Goal: Task Accomplishment & Management: Manage account settings

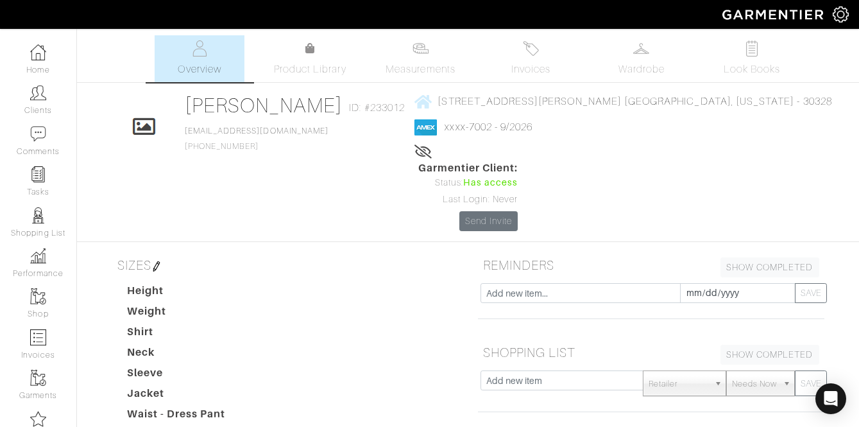
scroll to position [274, 0]
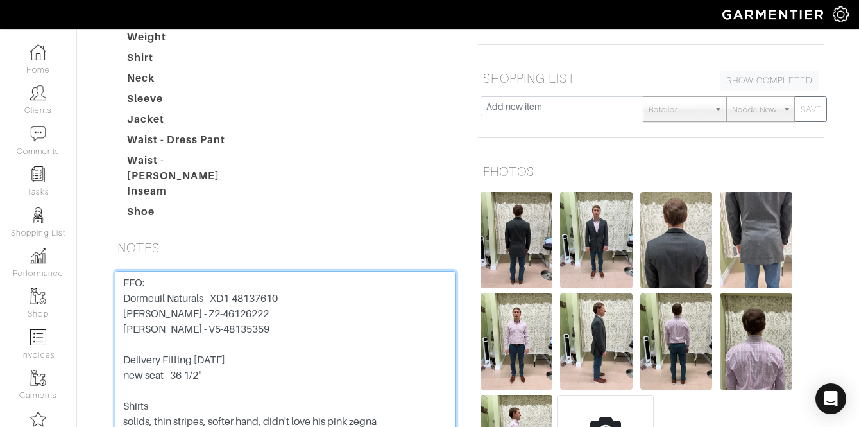
click at [297, 310] on textarea "FFO: Dormeuil Naturals - XD1-48137610 [PERSON_NAME] - Z2-46126222 [PERSON_NAME]…" at bounding box center [285, 352] width 341 height 163
click at [277, 301] on textarea "FFO: Dormeuil Naturals - XD1-48137610 [PERSON_NAME] - Z2-46126222 [PERSON_NAME]…" at bounding box center [285, 352] width 341 height 163
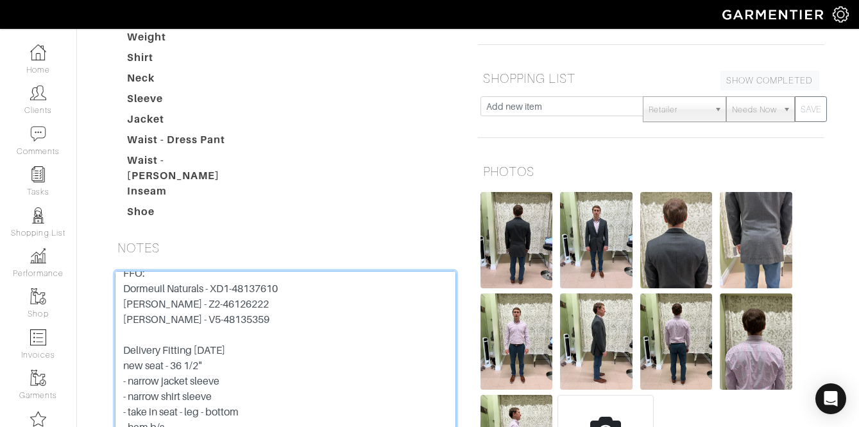
click at [282, 325] on textarea "FFO: Dormeuil Naturals - XD1-48137610 [PERSON_NAME] - Z2-46126222 [PERSON_NAME]…" at bounding box center [285, 352] width 341 height 163
click at [282, 329] on textarea "FFO: Dormeuil Naturals - XD1-48137610 [PERSON_NAME] - Z2-46126222 [PERSON_NAME]…" at bounding box center [285, 352] width 341 height 163
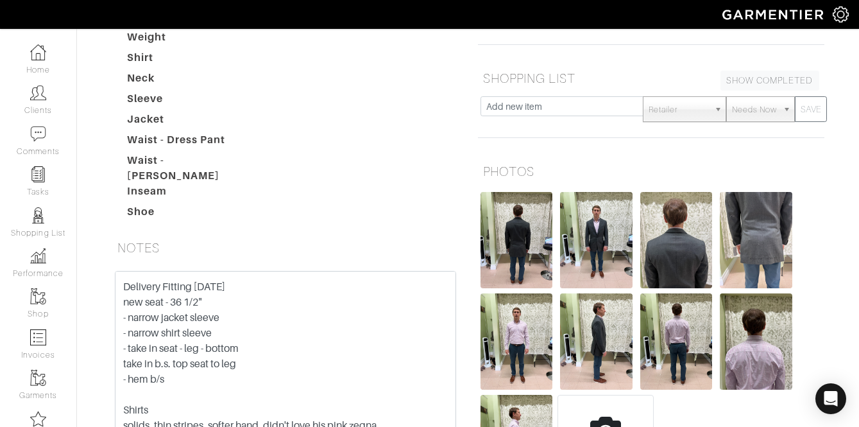
scroll to position [84, 0]
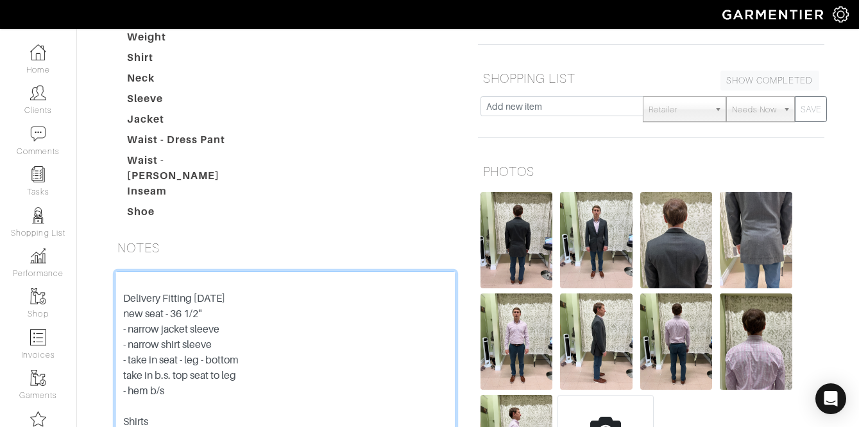
click at [248, 281] on textarea "FFO: Dormeuil Naturals - XD1-48137610 [PERSON_NAME] - Z2-46126222 [PERSON_NAME]…" at bounding box center [285, 352] width 341 height 163
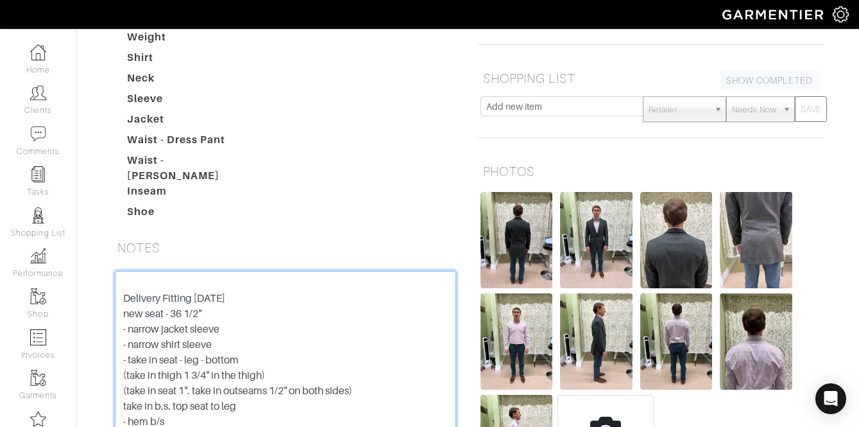
click at [299, 298] on textarea "FFO: Dormeuil Naturals - XD1-48137610 [PERSON_NAME] - Z2-46126222 [PERSON_NAME]…" at bounding box center [285, 352] width 341 height 163
click at [389, 314] on textarea "FFO: Dormeuil Naturals - XD1-48137610 [PERSON_NAME] - Z2-46126222 [PERSON_NAME]…" at bounding box center [285, 352] width 341 height 163
type textarea "FFO: Dormeuil Naturals - XD1-48137610 [PERSON_NAME] - Z2-46126222 [PERSON_NAME]…"
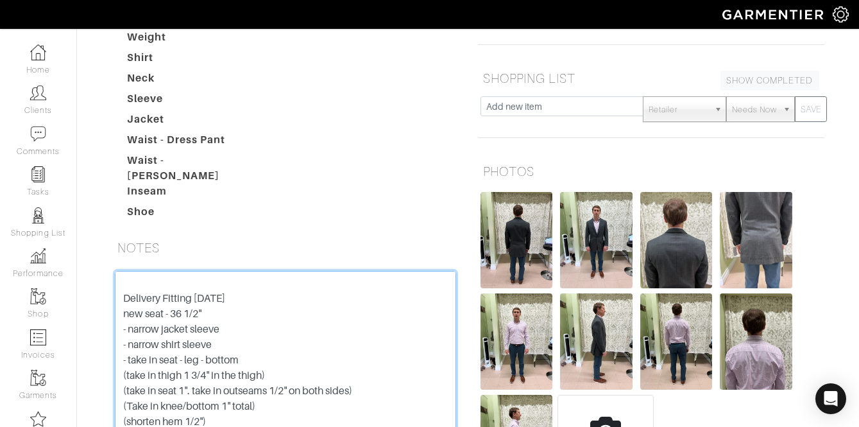
click at [247, 271] on textarea "FFO: Dormeuil Naturals - XD1-48137610 [PERSON_NAME] - Z2-46126222 [PERSON_NAME]…" at bounding box center [285, 352] width 341 height 163
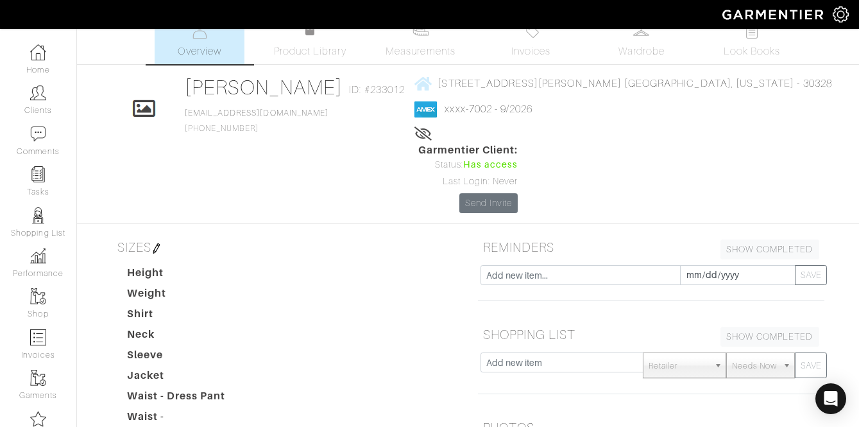
scroll to position [0, 0]
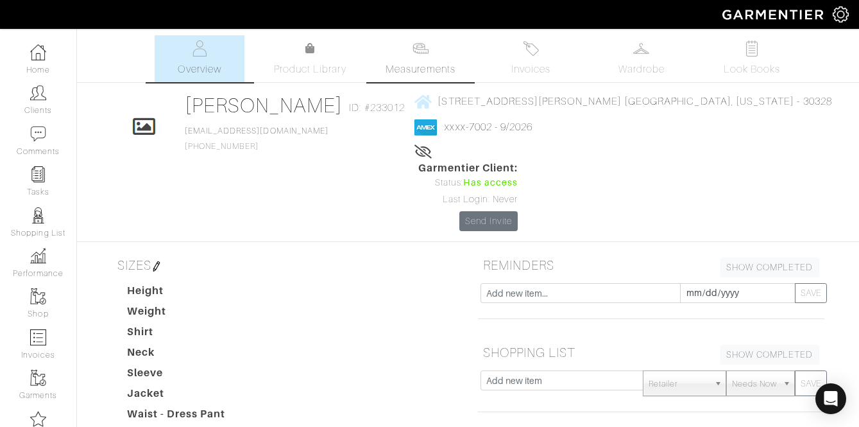
click at [415, 58] on link "Measurements" at bounding box center [420, 58] width 90 height 47
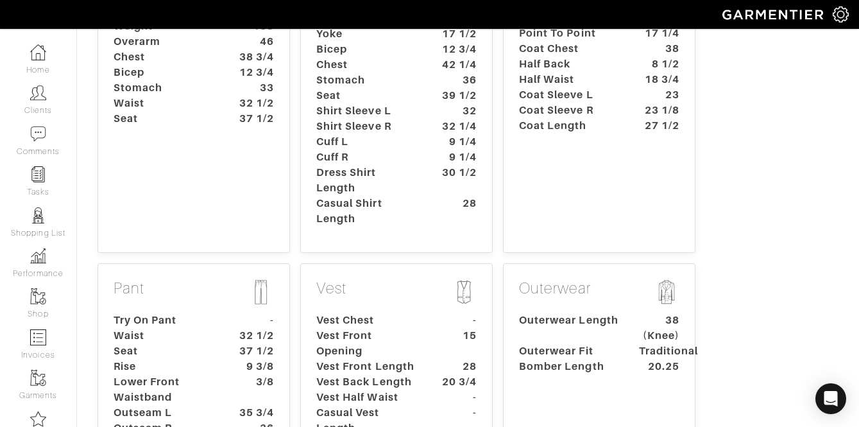
scroll to position [311, 0]
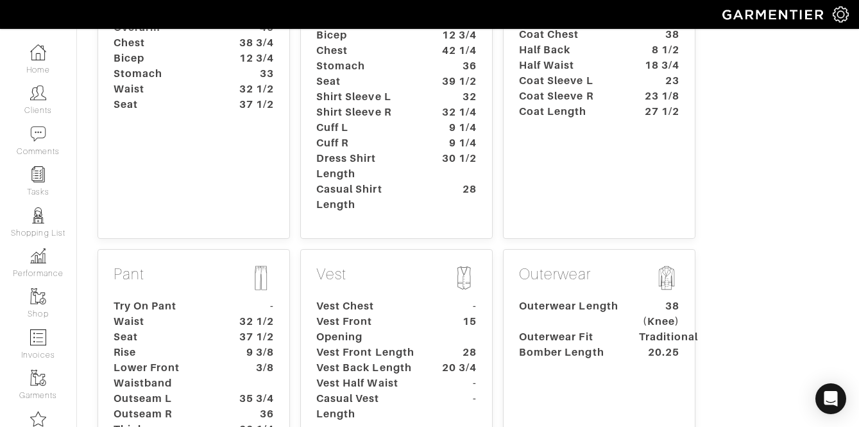
click at [224, 329] on dt "37 1/2" at bounding box center [254, 336] width 60 height 15
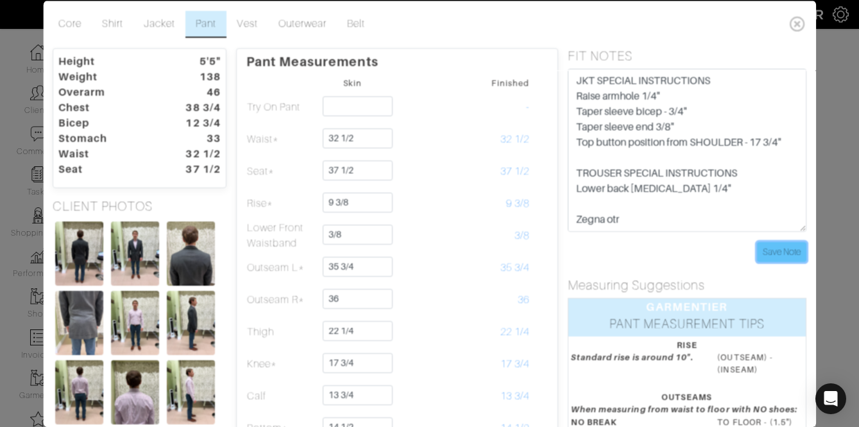
click at [780, 243] on input "Save Note" at bounding box center [781, 251] width 49 height 20
click at [791, 25] on icon at bounding box center [798, 23] width 26 height 26
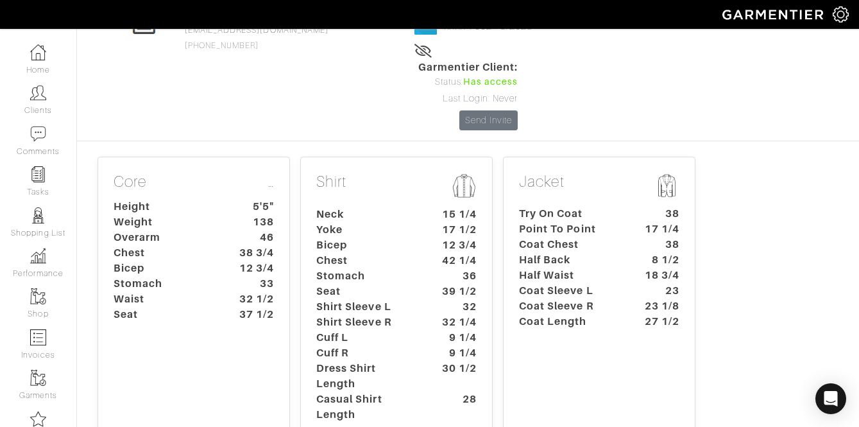
scroll to position [0, 0]
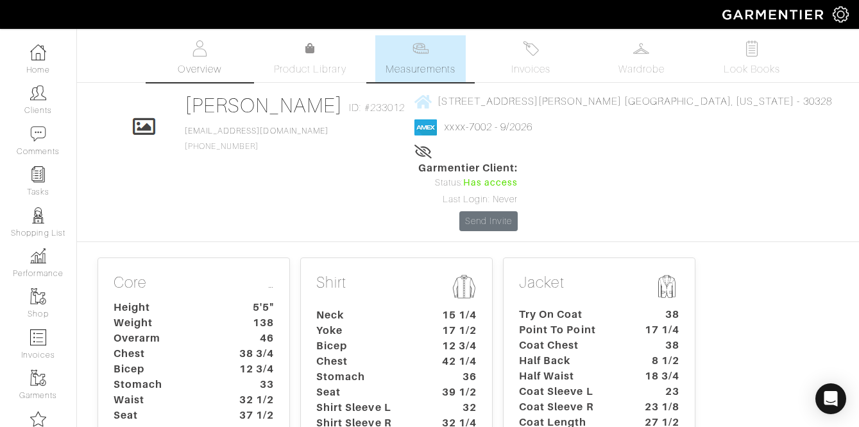
click at [204, 44] on img at bounding box center [200, 48] width 16 height 16
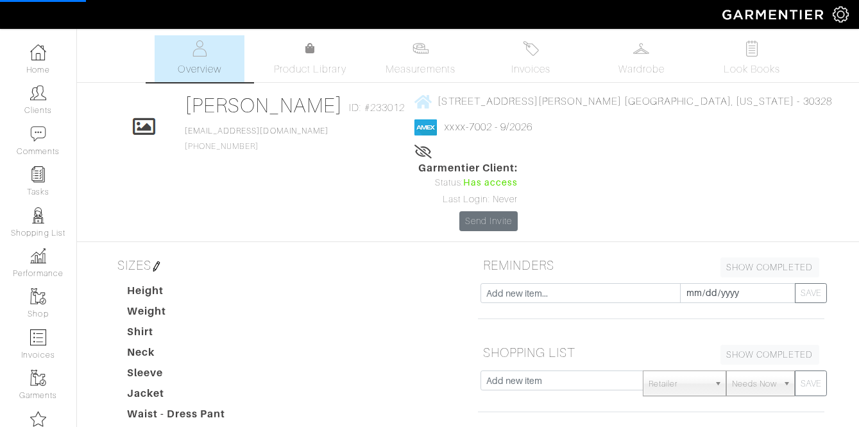
scroll to position [340, 0]
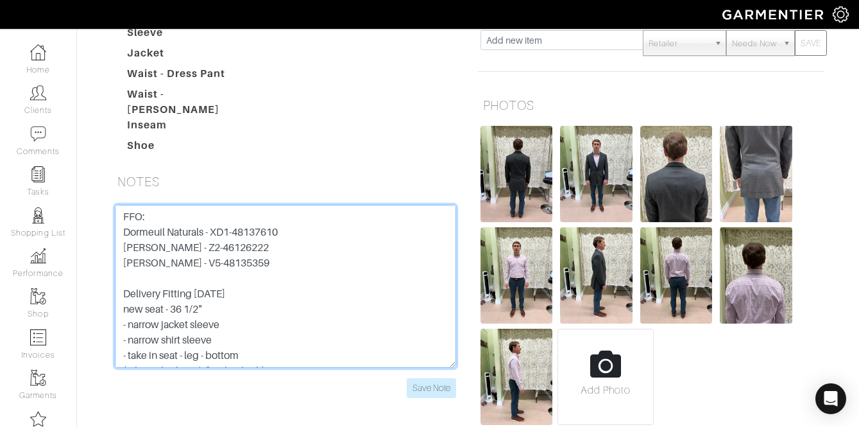
click at [127, 208] on textarea "FFO: Dormeuil Naturals - XD1-48137610 [PERSON_NAME] - Z2-46126222 [PERSON_NAME]…" at bounding box center [285, 286] width 341 height 163
click at [126, 214] on textarea "FFO: Dormeuil Naturals - XD1-48137610 [PERSON_NAME] - Z2-46126222 [PERSON_NAME]…" at bounding box center [285, 286] width 341 height 163
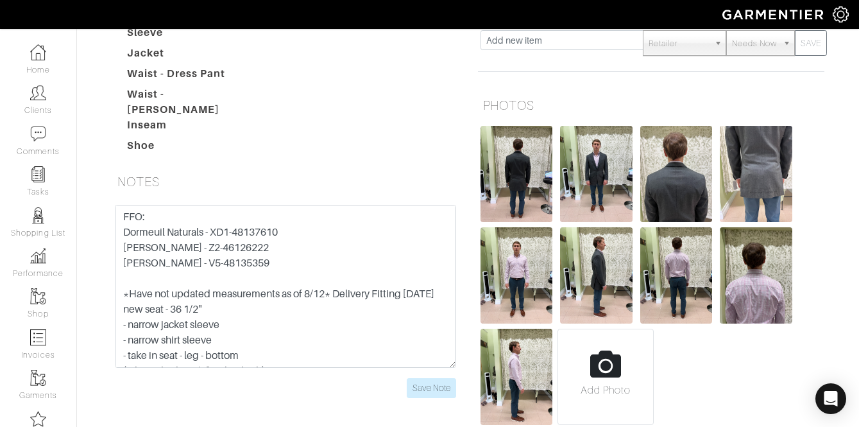
click at [429, 320] on div "FFO: Dormeuil Naturals - XD1-48137610 [PERSON_NAME] - Z2-46126222 [PERSON_NAME]…" at bounding box center [286, 309] width 366 height 209
click at [419, 378] on input "Save Note" at bounding box center [431, 388] width 49 height 20
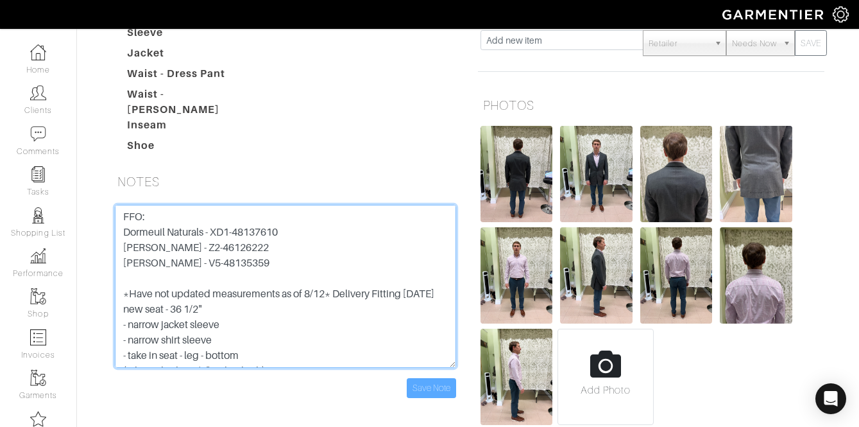
click at [239, 234] on textarea "FFO: Dormeuil Naturals - XD1-48137610 [PERSON_NAME] - Z2-46126222 [PERSON_NAME]…" at bounding box center [285, 286] width 341 height 163
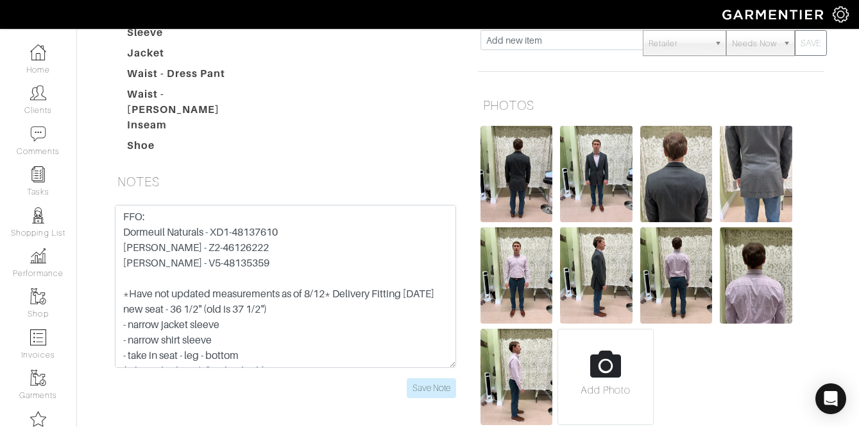
click at [458, 311] on div "FFO: Dormeuil Naturals - XD1-48137610 [PERSON_NAME] - Z2-46126222 [PERSON_NAME]…" at bounding box center [285, 301] width 361 height 193
click at [442, 378] on input "Save Note" at bounding box center [431, 388] width 49 height 20
click at [427, 378] on input "Save Note" at bounding box center [431, 388] width 49 height 20
click at [436, 378] on input "Save Note" at bounding box center [431, 388] width 49 height 20
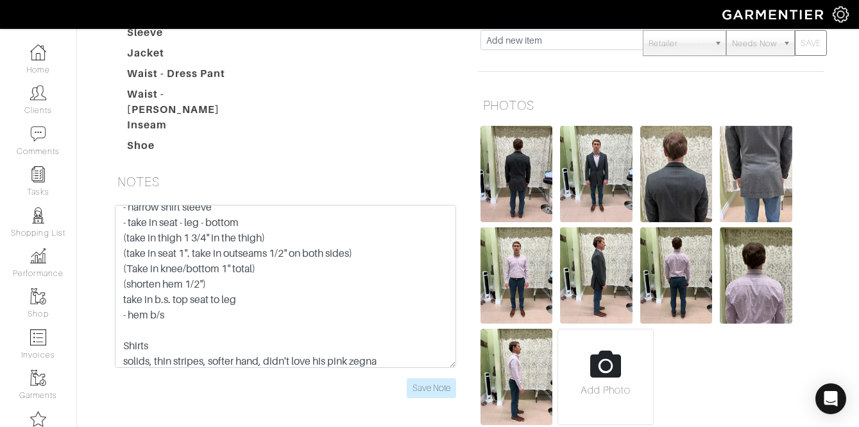
scroll to position [137, 0]
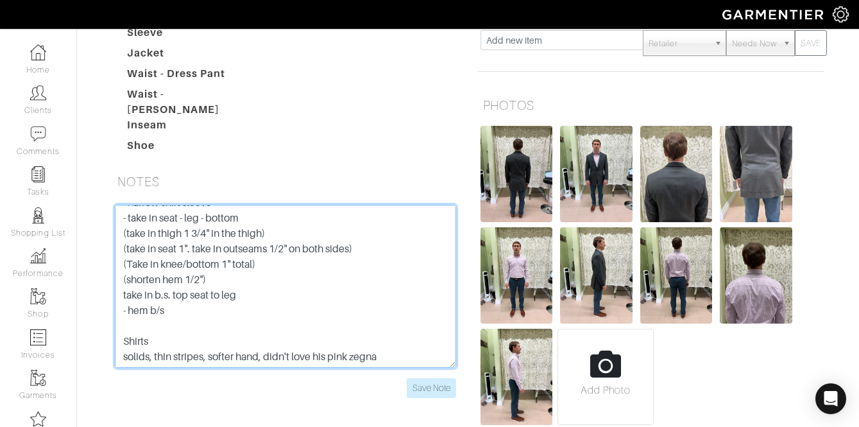
click at [206, 229] on textarea "FFO: Dormeuil Naturals - XD1-48137610 [PERSON_NAME] - Z2-46126222 [PERSON_NAME]…" at bounding box center [285, 286] width 341 height 163
click at [244, 220] on textarea "FFO: Dormeuil Naturals - XD1-48137610 [PERSON_NAME] - Z2-46126222 [PERSON_NAME]…" at bounding box center [285, 286] width 341 height 163
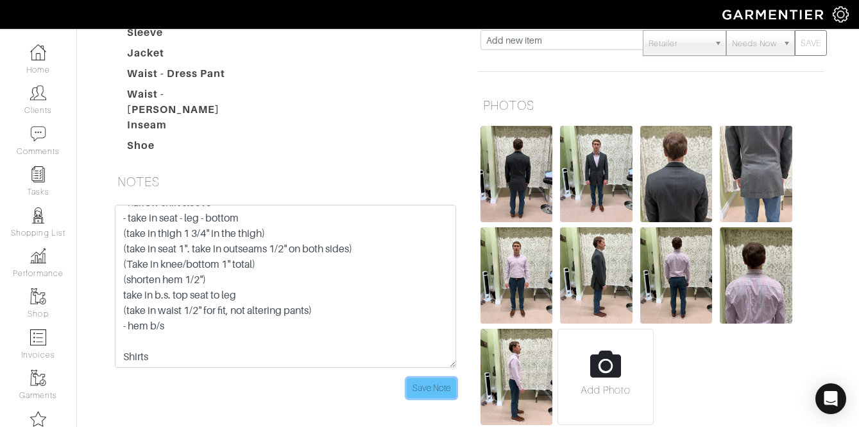
click at [424, 378] on input "Save Note" at bounding box center [431, 388] width 49 height 20
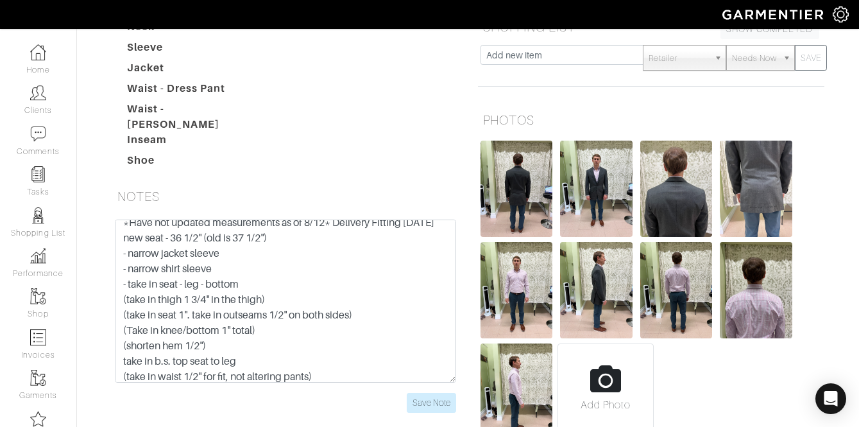
scroll to position [87, 0]
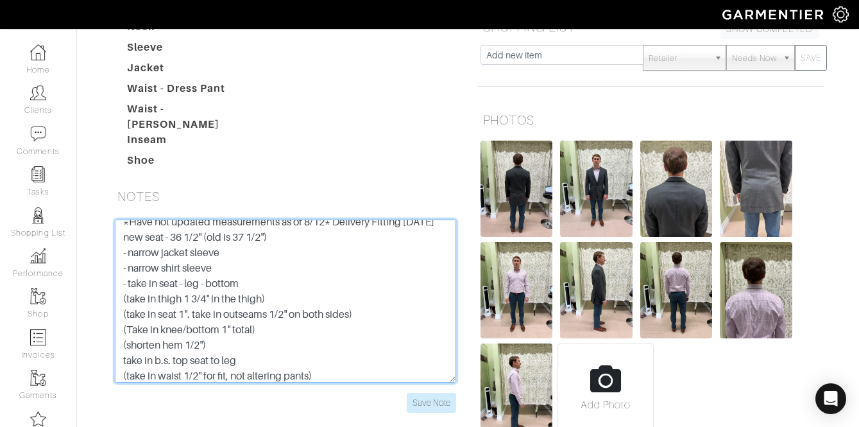
click at [256, 219] on textarea "FFO: Dormeuil Naturals - XD1-48137610 [PERSON_NAME] - Z2-46126222 [PERSON_NAME]…" at bounding box center [285, 300] width 341 height 163
click at [245, 219] on textarea "FFO: Dormeuil Naturals - XD1-48137610 [PERSON_NAME] - Z2-46126222 [PERSON_NAME]…" at bounding box center [285, 300] width 341 height 163
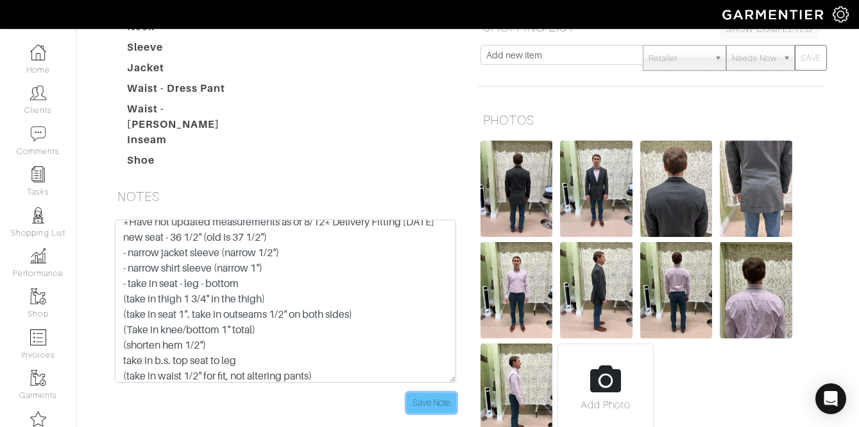
click at [444, 393] on input "Save Note" at bounding box center [431, 403] width 49 height 20
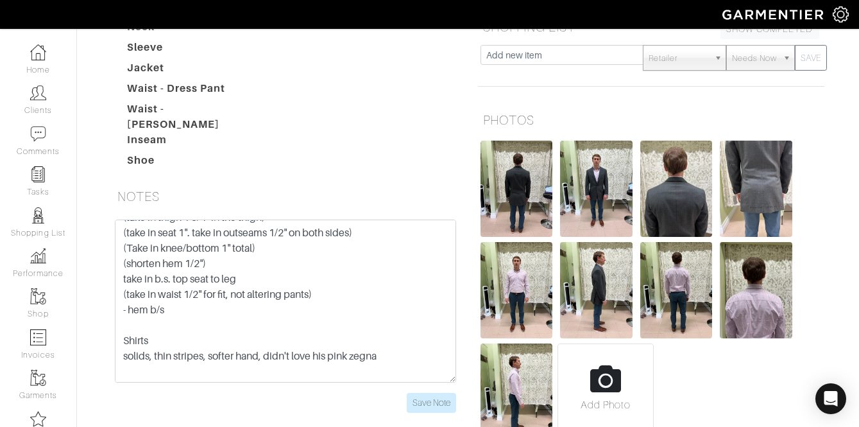
scroll to position [169, 0]
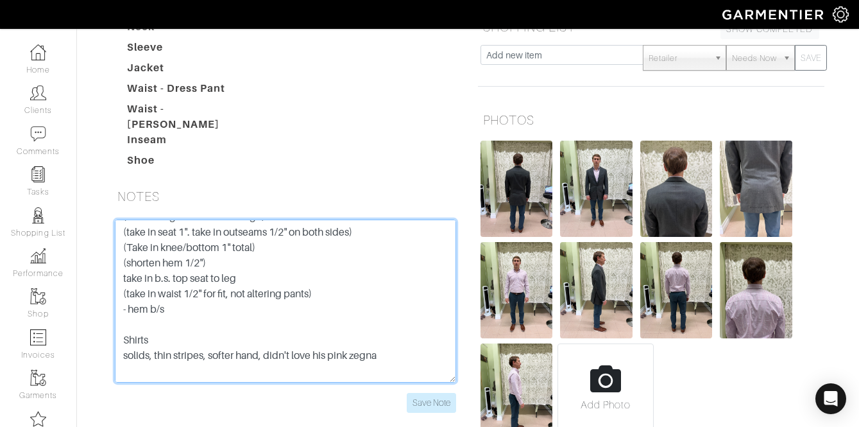
click at [229, 239] on textarea "FFO: Dormeuil Naturals - XD1-48137610 [PERSON_NAME] - Z2-46126222 [PERSON_NAME]…" at bounding box center [285, 300] width 341 height 163
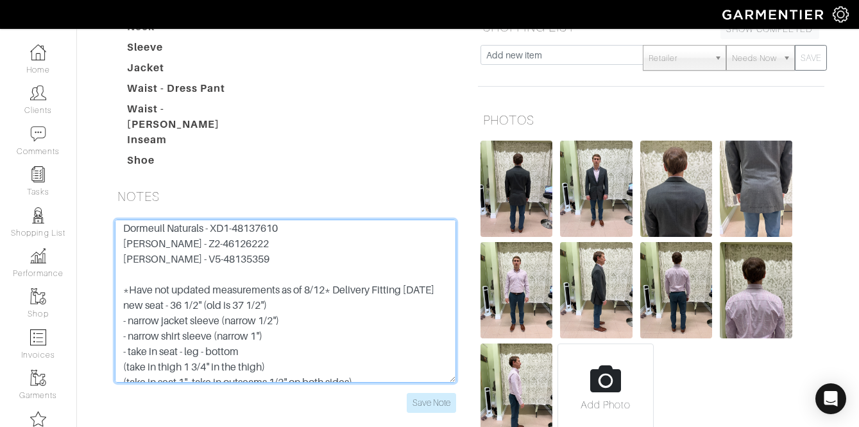
click at [295, 241] on textarea "FFO: Dormeuil Naturals - XD1-48137610 [PERSON_NAME] - Z2-46126222 [PERSON_NAME]…" at bounding box center [285, 300] width 341 height 163
click at [300, 234] on textarea "FFO: Dormeuil Naturals - XD1-48137610 [PERSON_NAME] - Z2-46126222 [PERSON_NAME]…" at bounding box center [285, 300] width 341 height 163
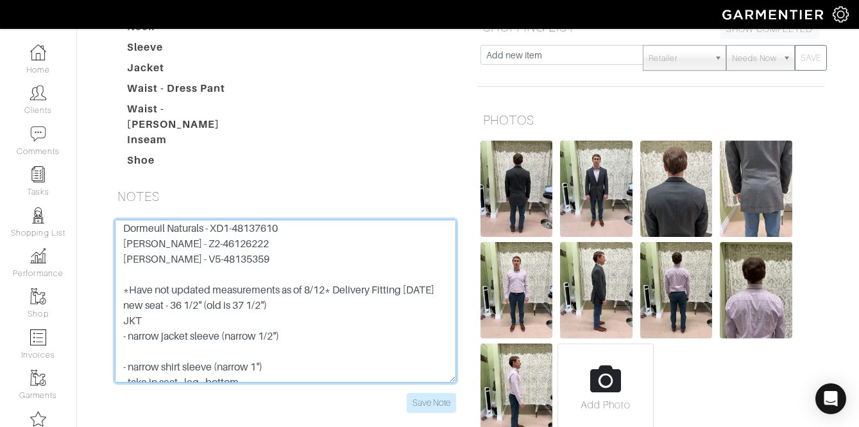
click at [199, 271] on textarea "FFO: Dormeuil Naturals - XD1-48137610 [PERSON_NAME] - Z2-46126222 [PERSON_NAME]…" at bounding box center [285, 300] width 341 height 163
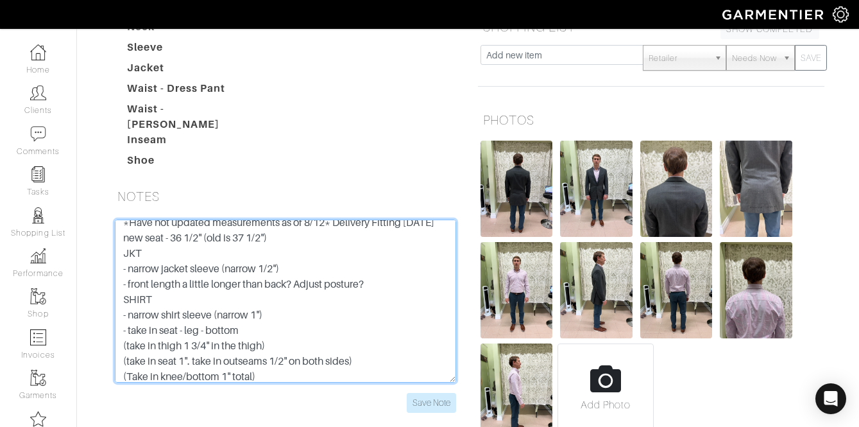
scroll to position [87, 0]
click at [279, 232] on textarea "FFO: Dormeuil Naturals - XD1-48137610 [PERSON_NAME] - Z2-46126222 [PERSON_NAME]…" at bounding box center [285, 300] width 341 height 163
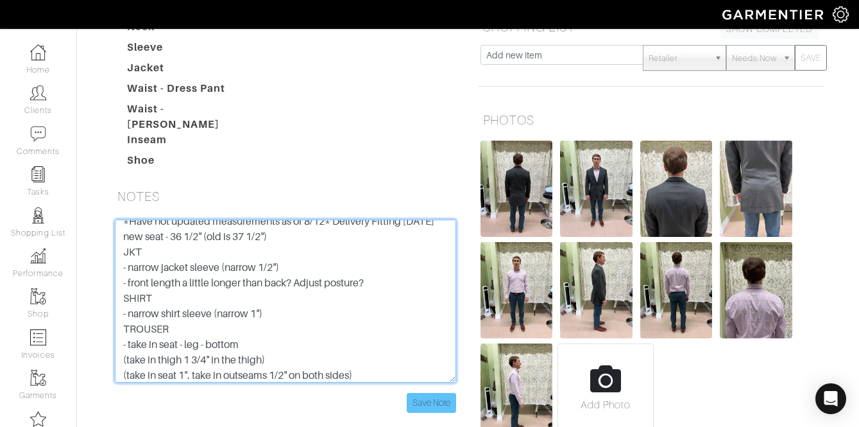
type textarea "FFO: Dormeuil Naturals - XD1-48137610 [PERSON_NAME] - Z2-46126222 [PERSON_NAME]…"
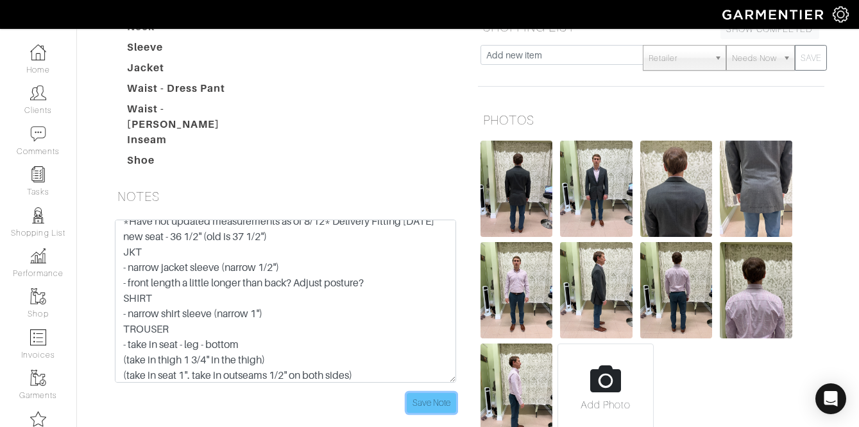
click at [452, 393] on input "Save Note" at bounding box center [431, 403] width 49 height 20
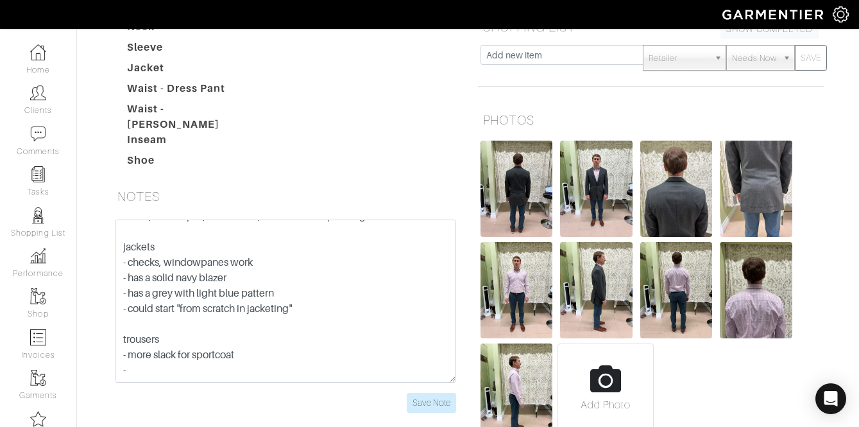
scroll to position [0, 0]
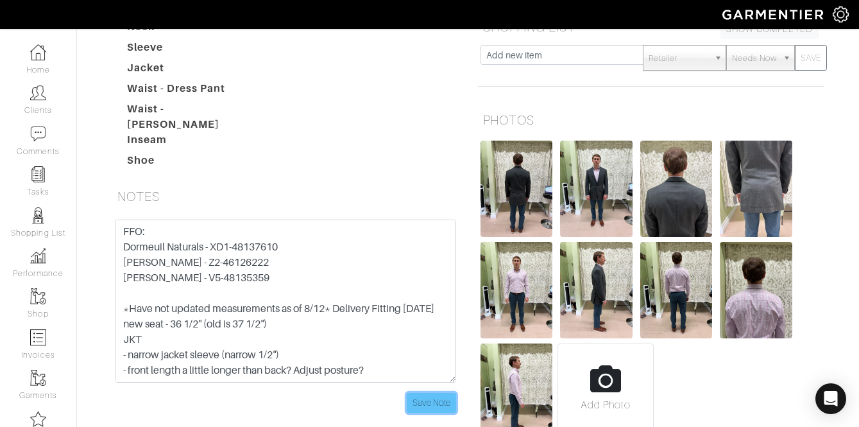
click at [428, 393] on input "Save Note" at bounding box center [431, 403] width 49 height 20
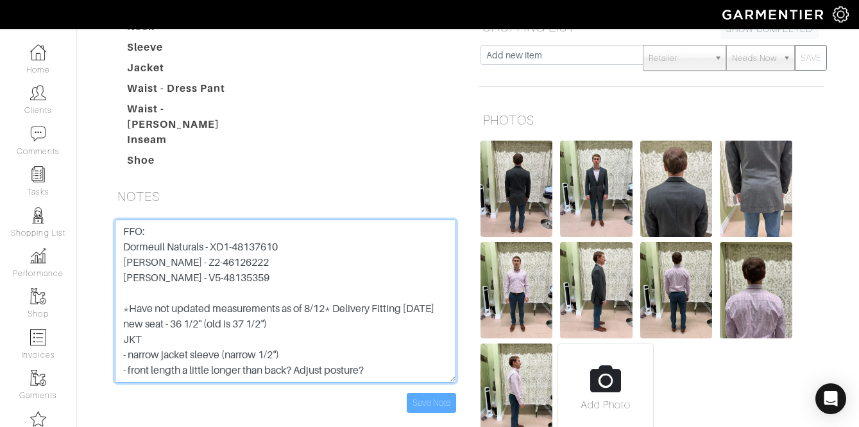
click at [279, 246] on textarea "FFO: Dormeuil Naturals - XD1-48137610 [PERSON_NAME] - Z2-46126222 [PERSON_NAME]…" at bounding box center [285, 300] width 341 height 163
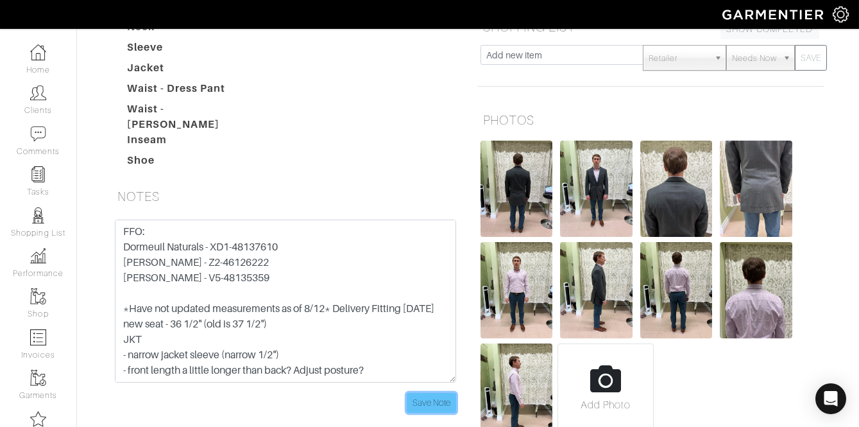
click at [422, 393] on input "Save Note" at bounding box center [431, 403] width 49 height 20
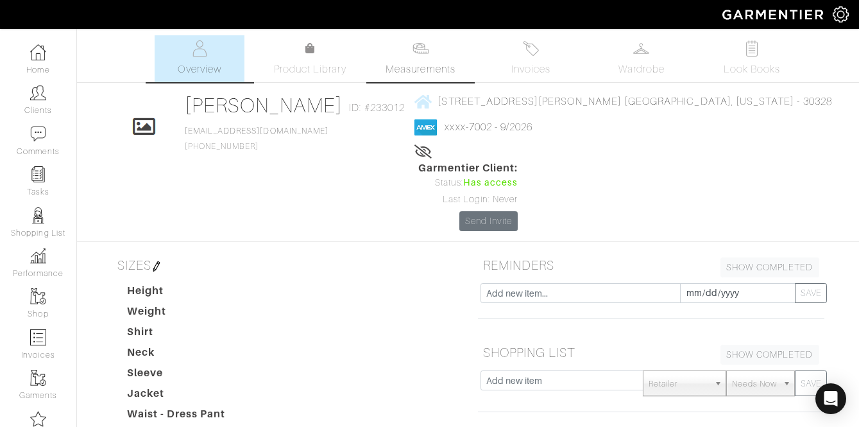
click at [423, 48] on img at bounding box center [421, 48] width 16 height 16
